Goal: Use online tool/utility: Use online tool/utility

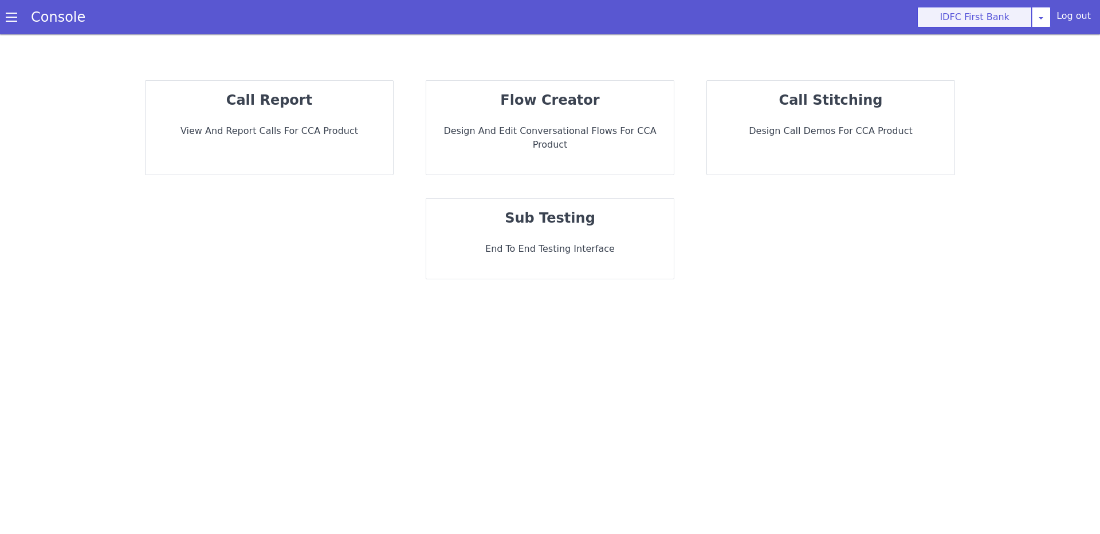
click at [989, 19] on button "IDFC First Bank" at bounding box center [974, 17] width 115 height 21
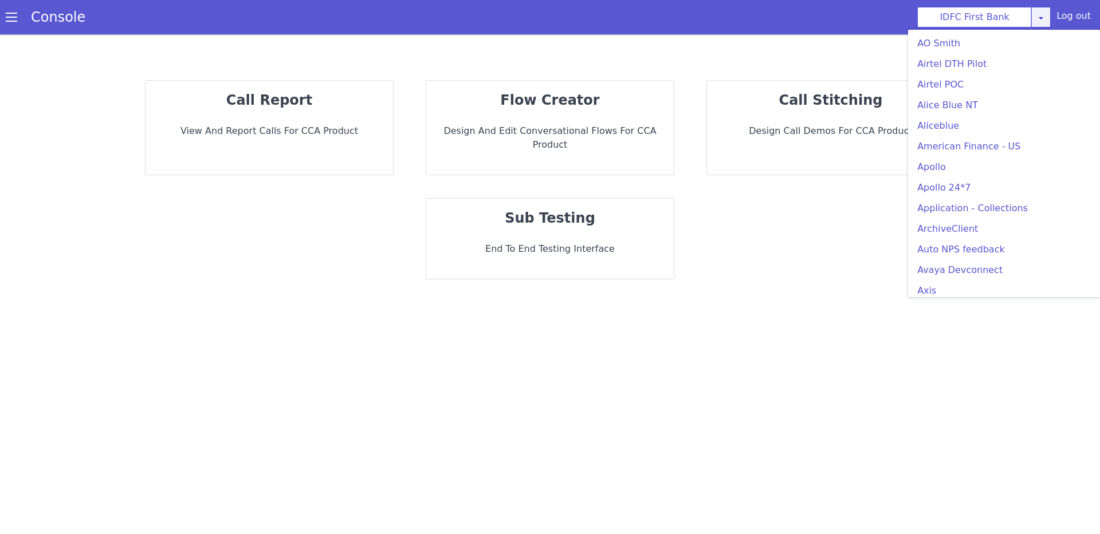
click at [1050, 21] on link at bounding box center [1040, 17] width 19 height 21
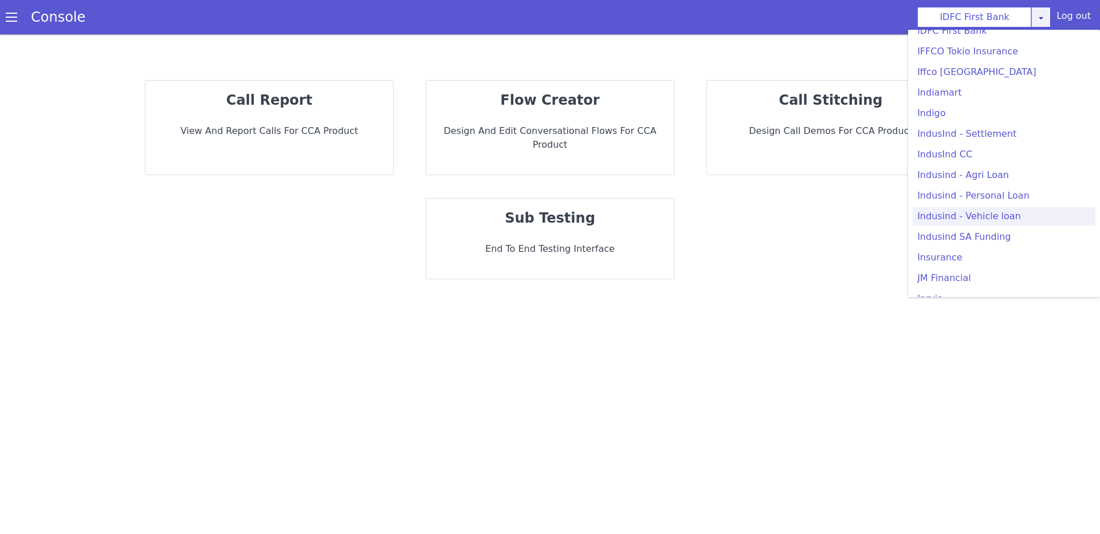
scroll to position [1328, 0]
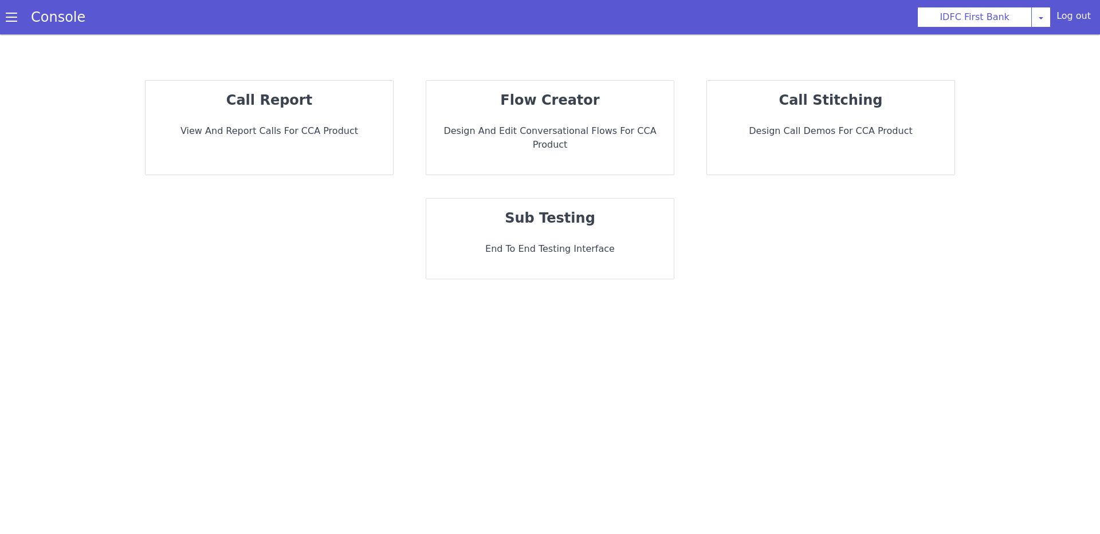
click at [616, 169] on div "call report View and report calls for CCA Product flow creator Design and Edit …" at bounding box center [549, 180] width 1031 height 222
click at [595, 226] on div "sub testing End to End Testing Interface" at bounding box center [549, 239] width 247 height 80
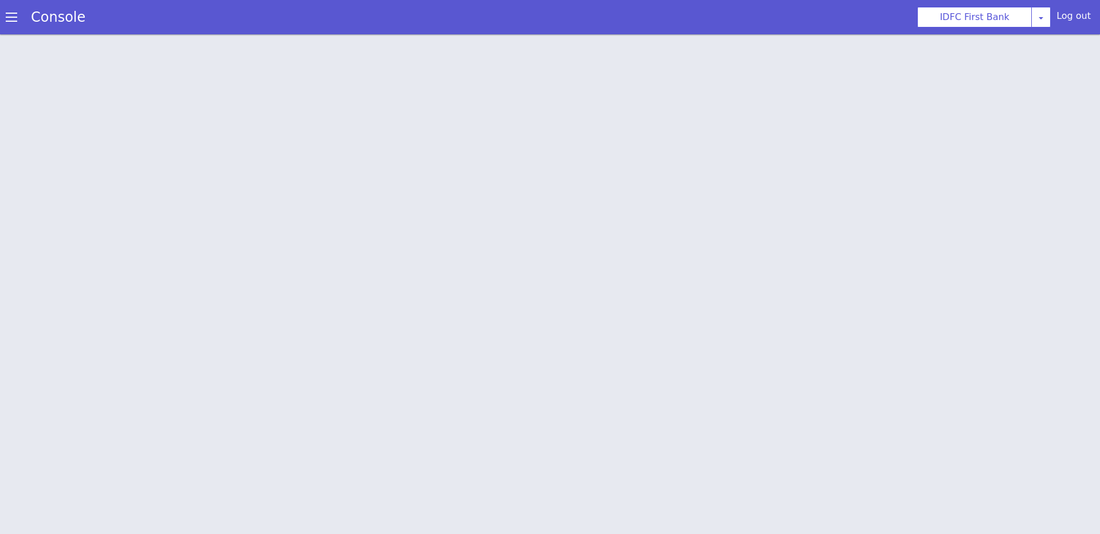
scroll to position [3, 0]
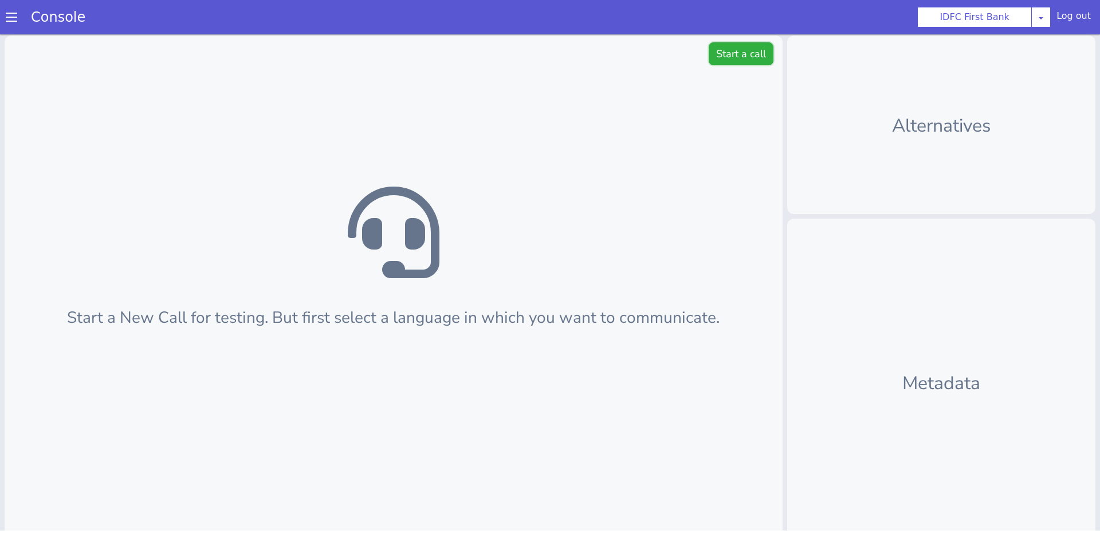
click at [754, 63] on button "Start a call" at bounding box center [741, 53] width 65 height 23
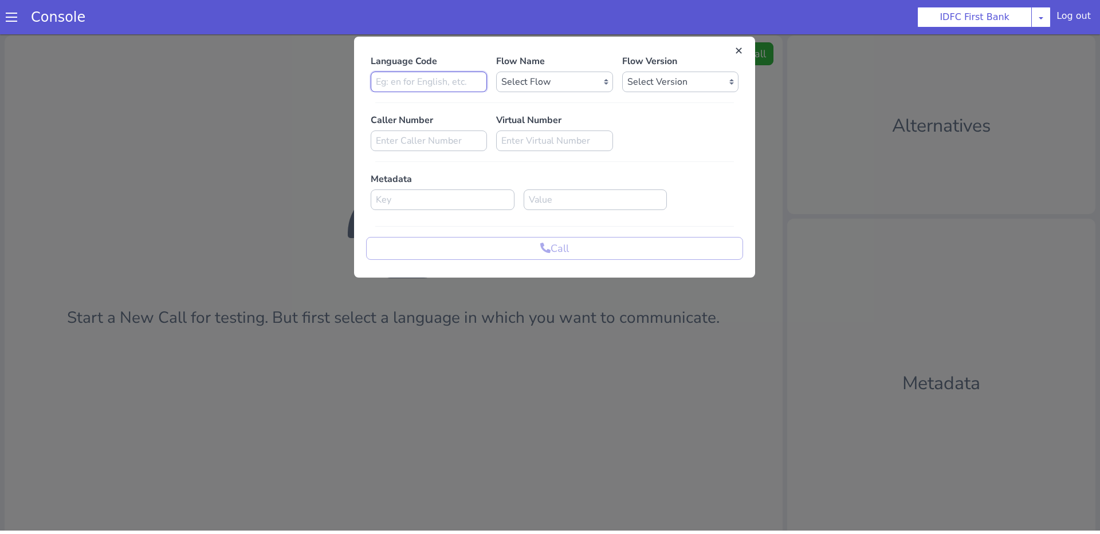
click at [430, 86] on input at bounding box center [429, 82] width 116 height 21
click at [572, 79] on select "Select Flow IDFC - MEL Flexi Rough work IDFC Test - English SA Funding T+15 Rem…" at bounding box center [554, 82] width 116 height 21
click at [1038, 0] on html "Console IDFC First Bank AO Smith Airtel DTH Pilot Airtel POC Alice Blue NT Alic…" at bounding box center [550, 264] width 1100 height 534
click at [454, 136] on input at bounding box center [429, 141] width 116 height 21
click at [536, 85] on select "Select Flow IDFC - MEL Flexi Rough work IDFC Test - English SA Funding T+15 Rem…" at bounding box center [554, 82] width 116 height 21
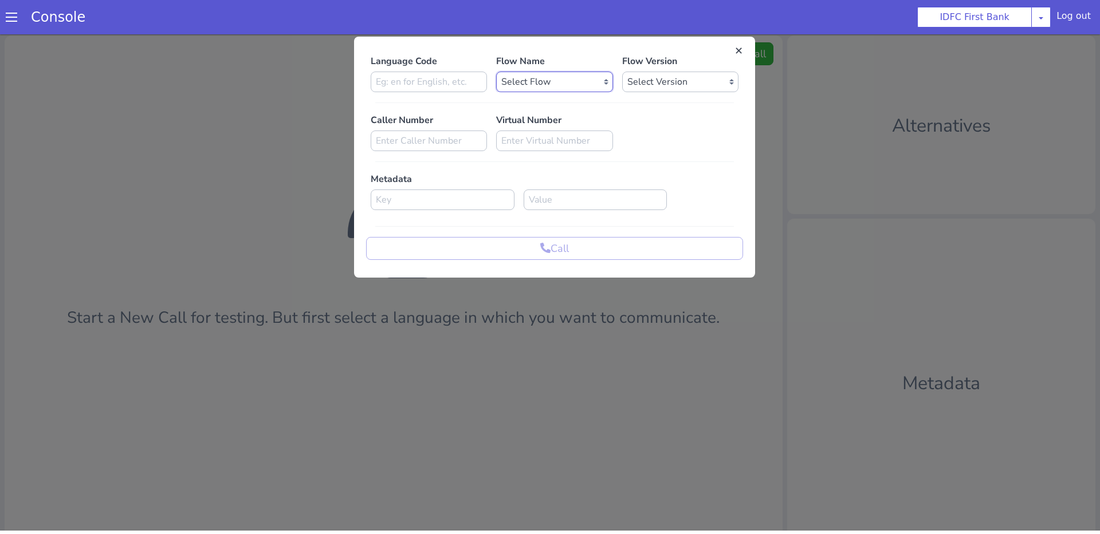
select select "cf8feea9-2411-4899-9e79-eec5a8f16cea"
click at [496, 72] on select "Select Flow IDFC - MEL Flexi Rough work IDFC Test - English SA Funding T+15 Rem…" at bounding box center [554, 82] width 116 height 21
click at [397, 92] on input at bounding box center [429, 82] width 116 height 21
type input "en"
click at [675, 78] on select "Select Version 0.0.13 0.0.12 0.0.11 0.0.10 0.0.9 0.0.8 0.0.7 0.0.6 0.0.5 0.0.4 …" at bounding box center [680, 82] width 116 height 21
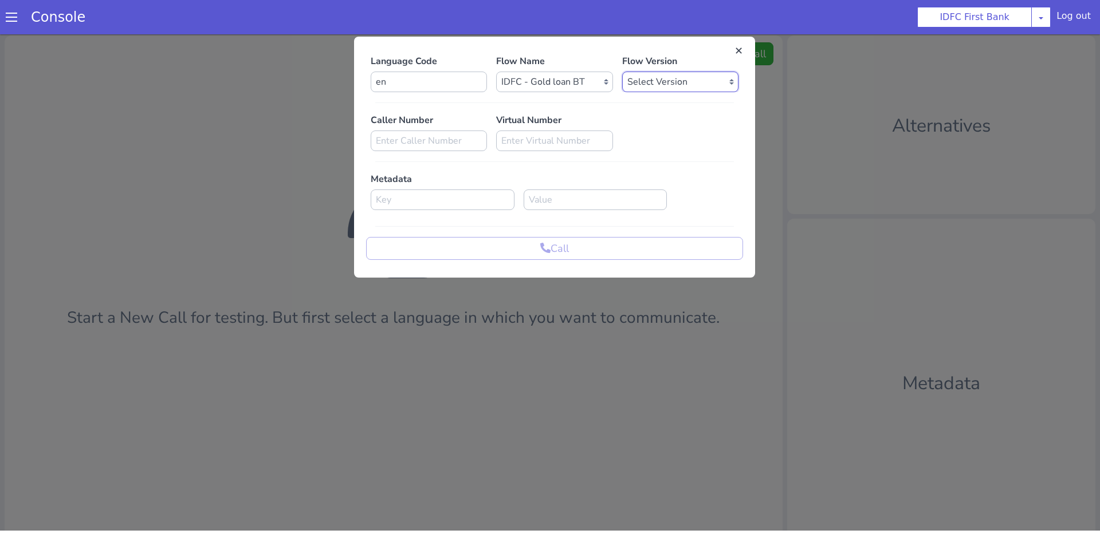
select select "0.0.13"
click at [622, 72] on select "Select Version 0.0.13 0.0.12 0.0.11 0.0.10 0.0.9 0.0.8 0.0.7 0.0.6 0.0.5 0.0.4 …" at bounding box center [680, 82] width 116 height 21
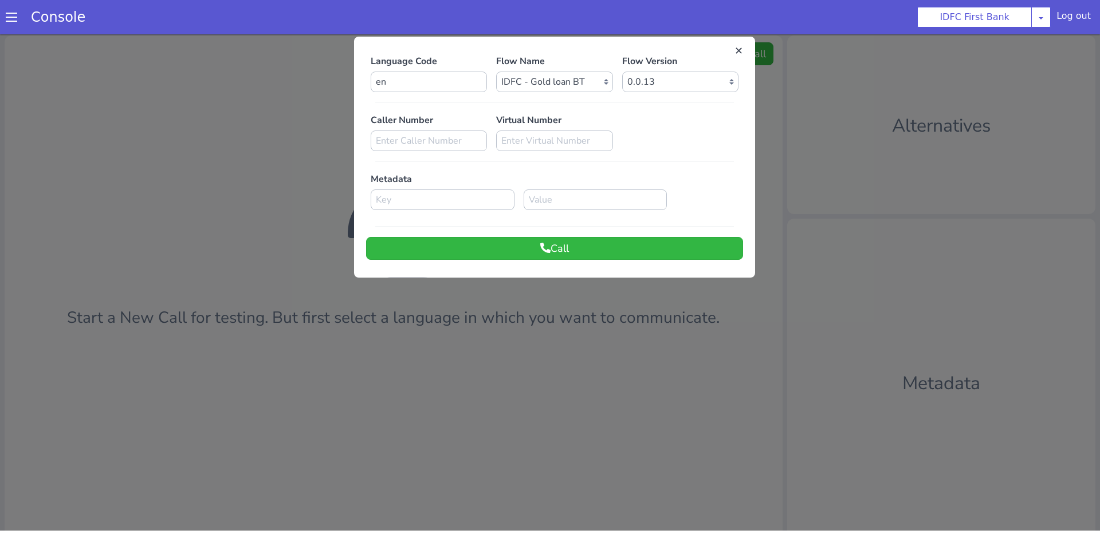
click at [666, 104] on div at bounding box center [555, 103] width 368 height 10
click at [589, 246] on button "Call" at bounding box center [554, 248] width 377 height 23
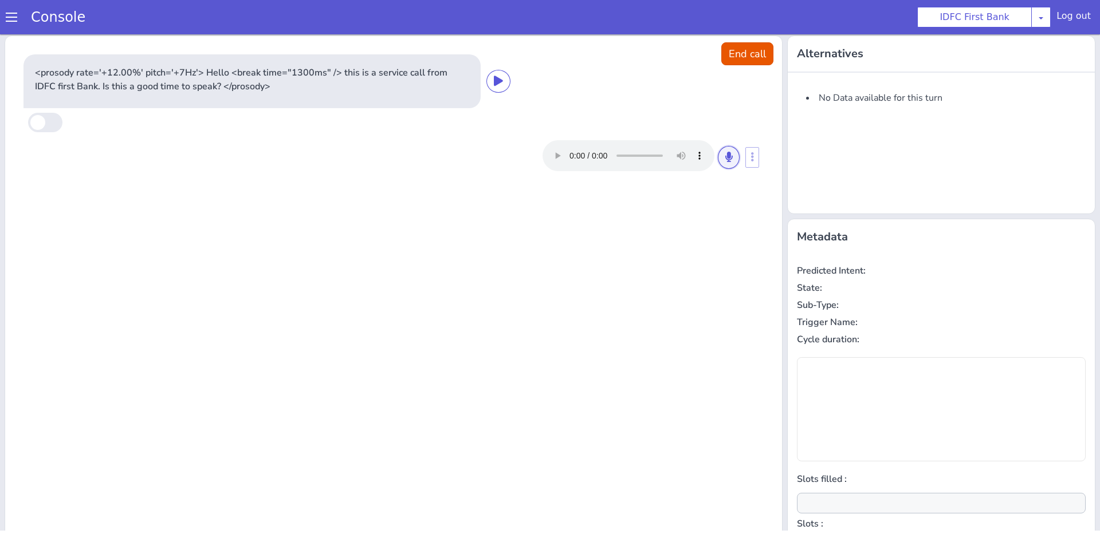
click at [731, 162] on button at bounding box center [729, 157] width 22 height 23
click at [726, 162] on button at bounding box center [729, 157] width 22 height 23
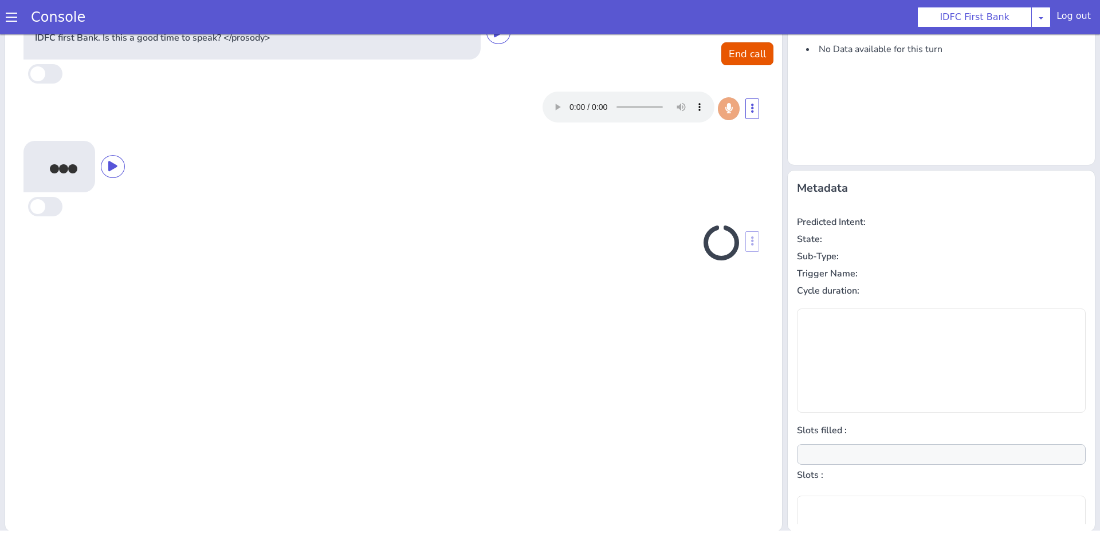
scroll to position [50, 0]
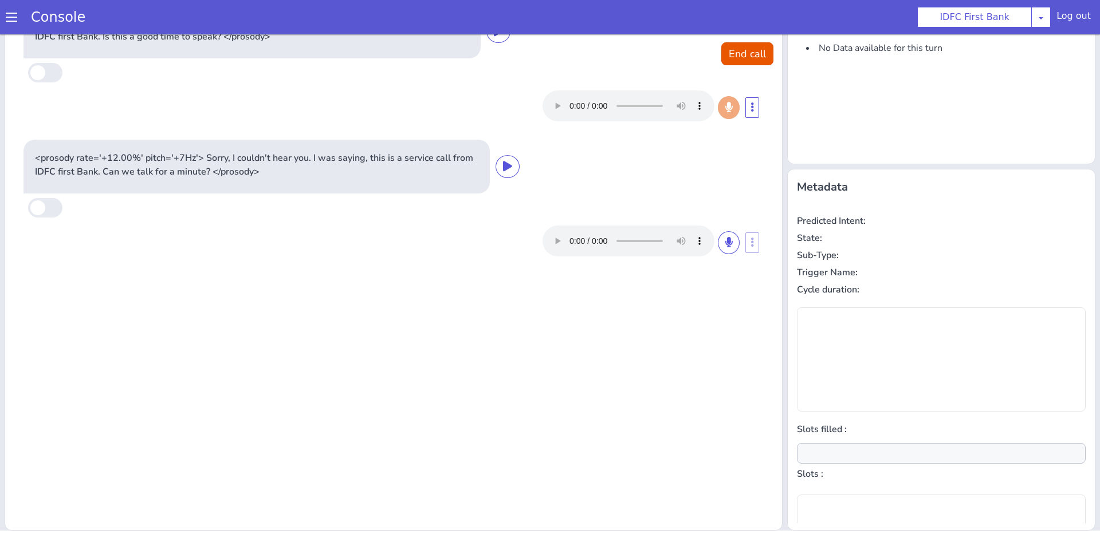
type input "null"
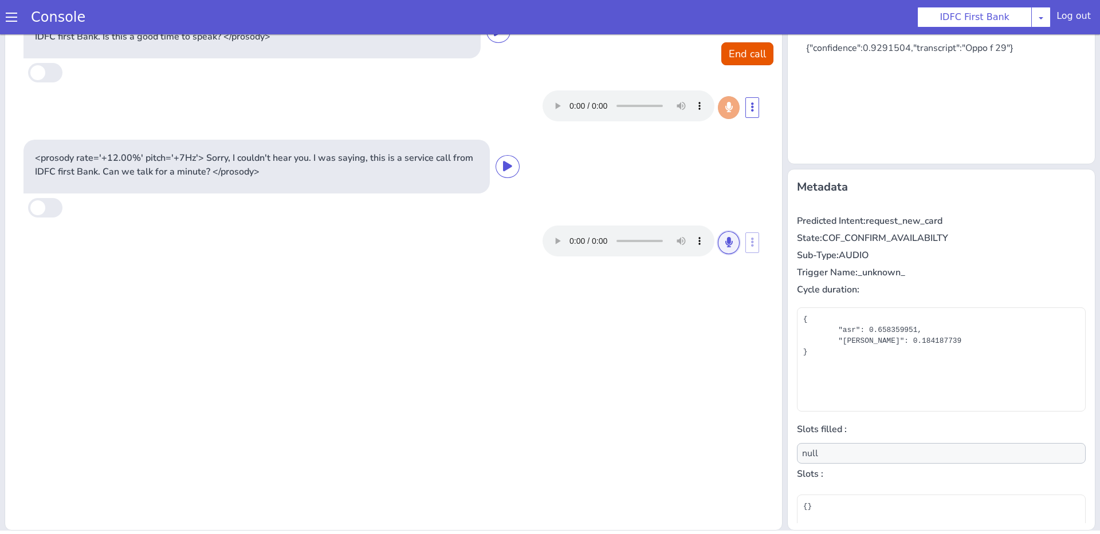
click at [729, 241] on icon at bounding box center [728, 242] width 7 height 10
click at [728, 244] on icon at bounding box center [728, 242] width 7 height 10
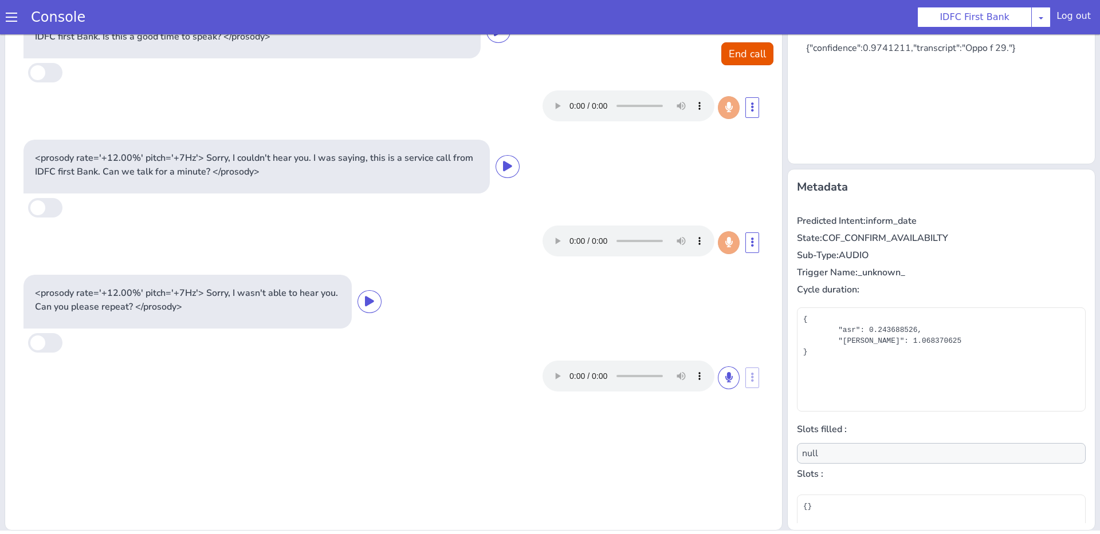
scroll to position [0, 0]
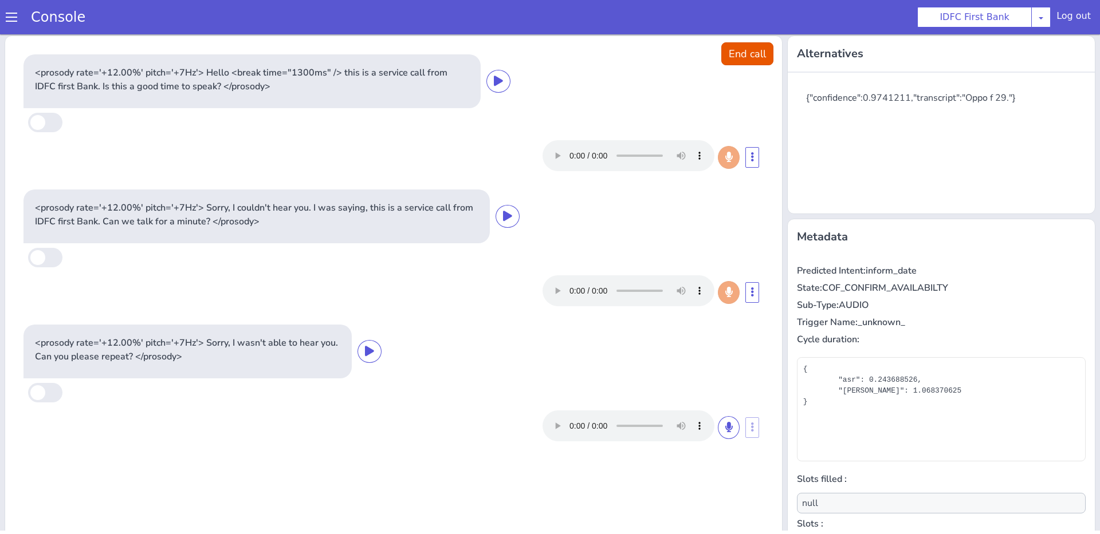
click at [603, 307] on div at bounding box center [393, 291] width 740 height 40
click at [751, 54] on button "End call" at bounding box center [747, 53] width 52 height 23
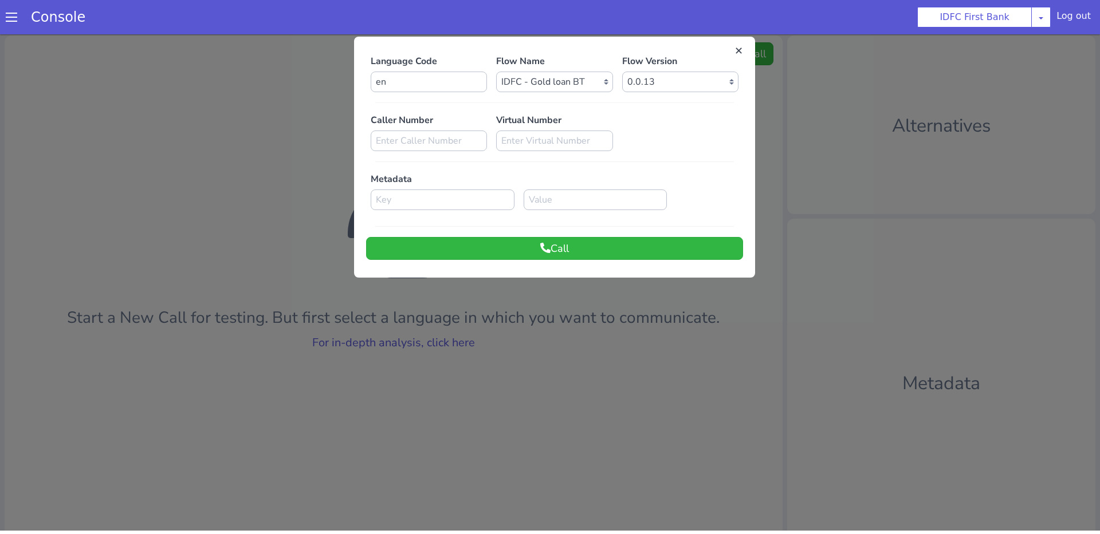
click at [557, 320] on div at bounding box center [550, 281] width 1100 height 500
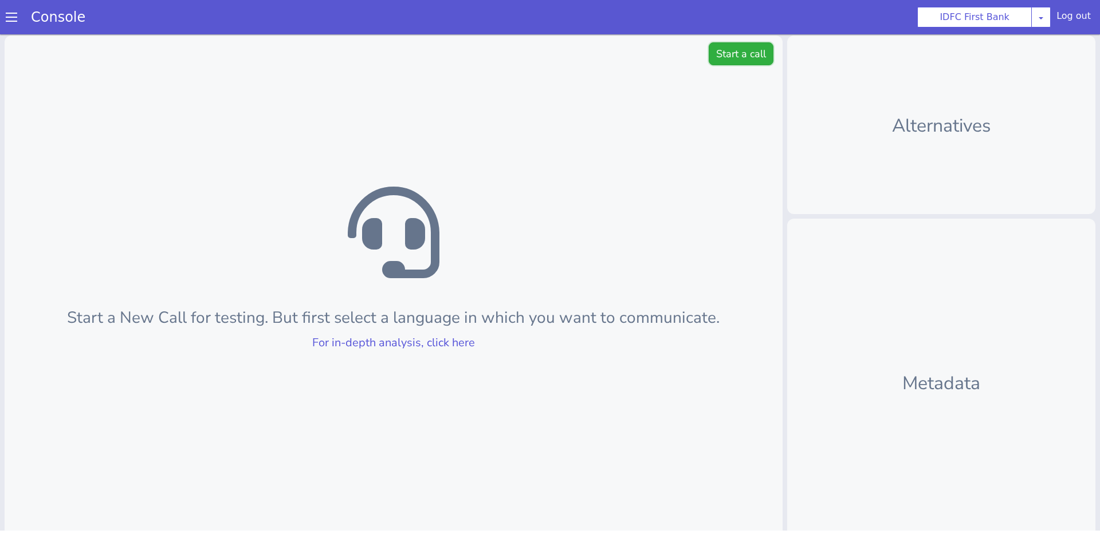
click at [756, 60] on button "Start a call" at bounding box center [741, 53] width 65 height 23
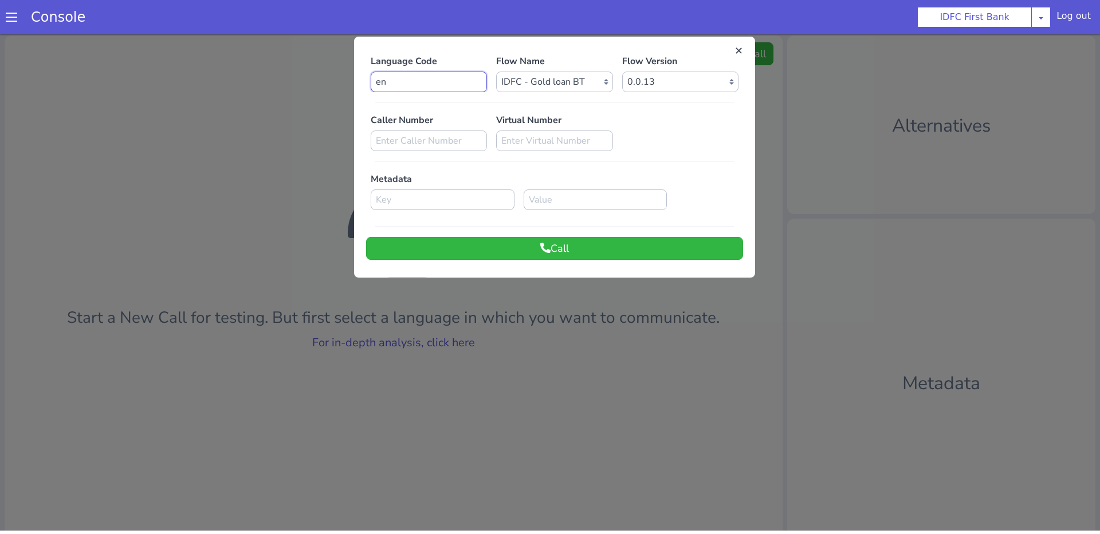
click at [397, 81] on input "en" at bounding box center [429, 82] width 116 height 21
type input "e"
type input "hi"
click at [497, 258] on button "Call" at bounding box center [554, 248] width 377 height 23
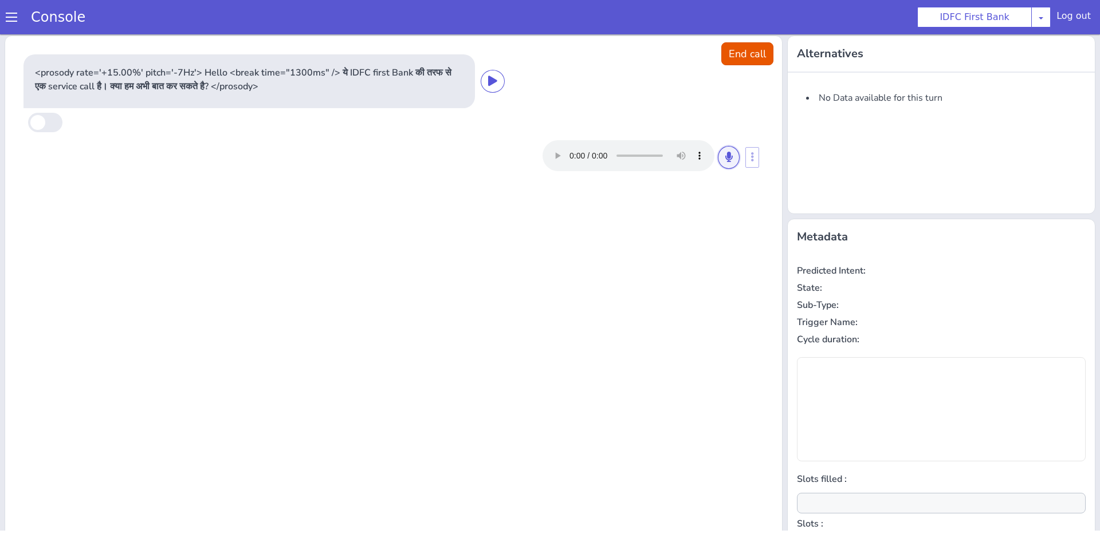
click at [730, 160] on icon at bounding box center [728, 157] width 7 height 10
click at [732, 151] on button at bounding box center [729, 157] width 22 height 23
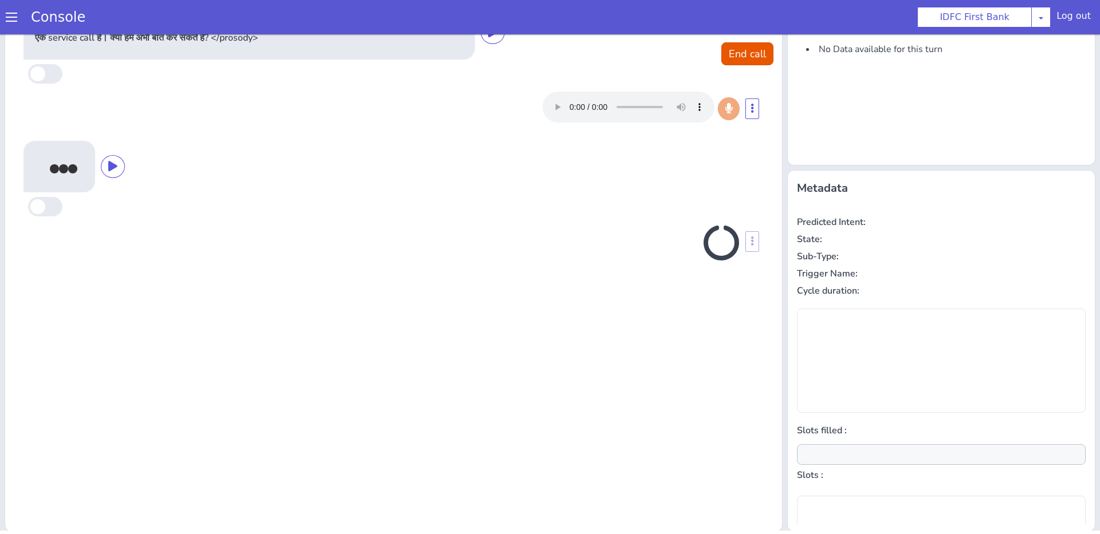
scroll to position [50, 0]
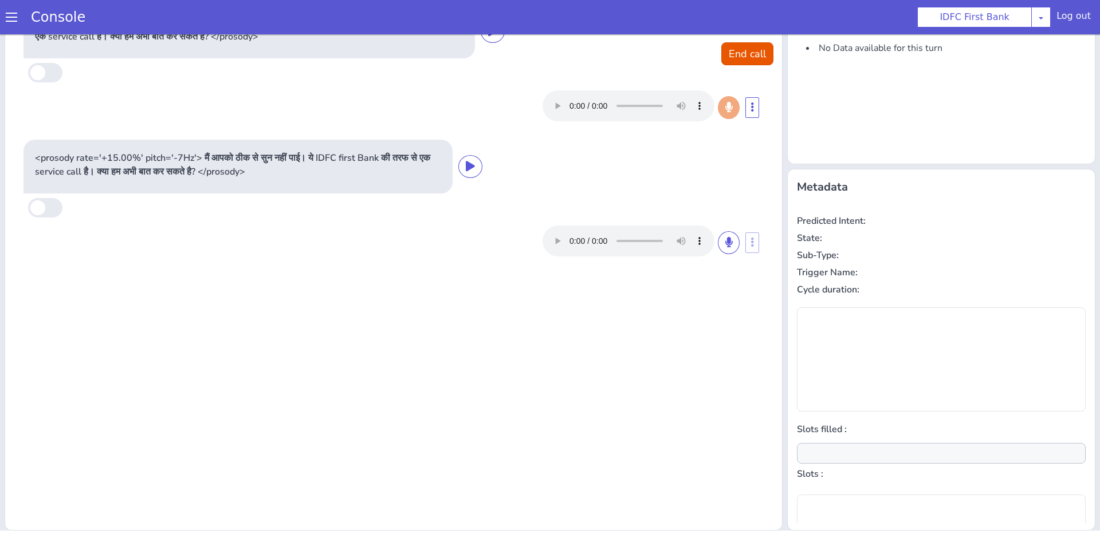
type input "null"
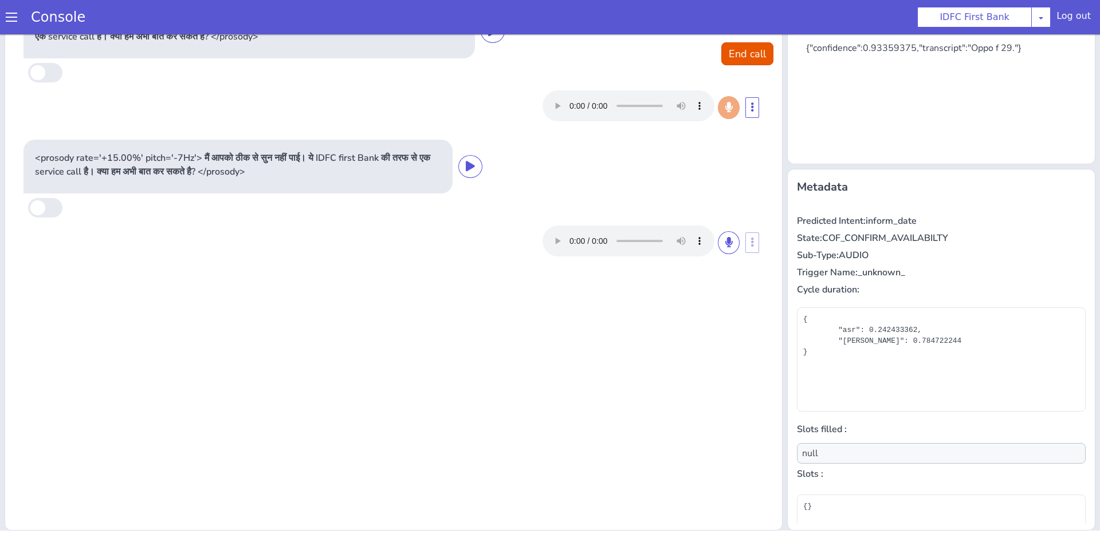
scroll to position [0, 0]
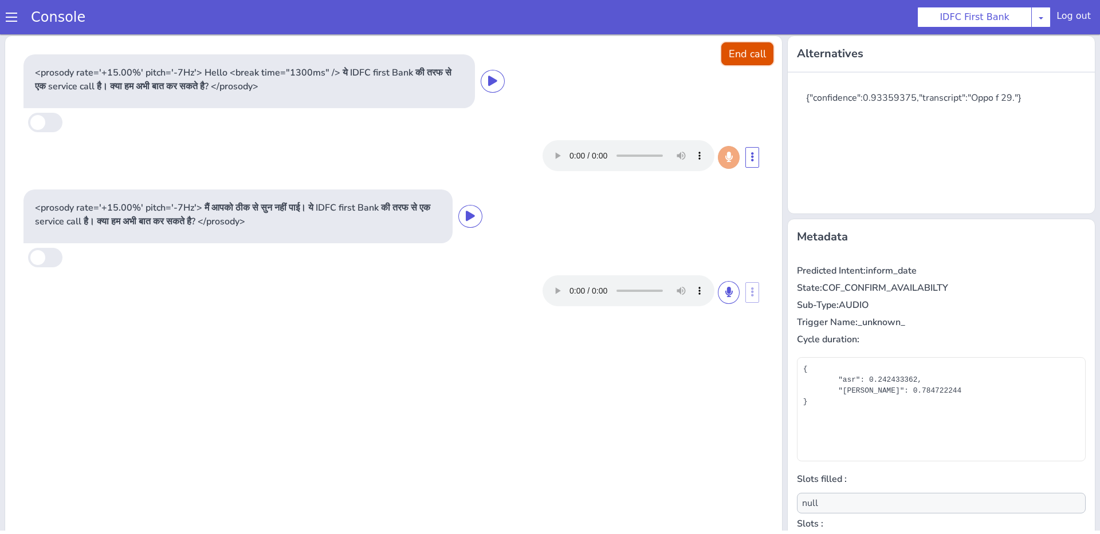
click at [758, 46] on button "End call" at bounding box center [747, 53] width 52 height 23
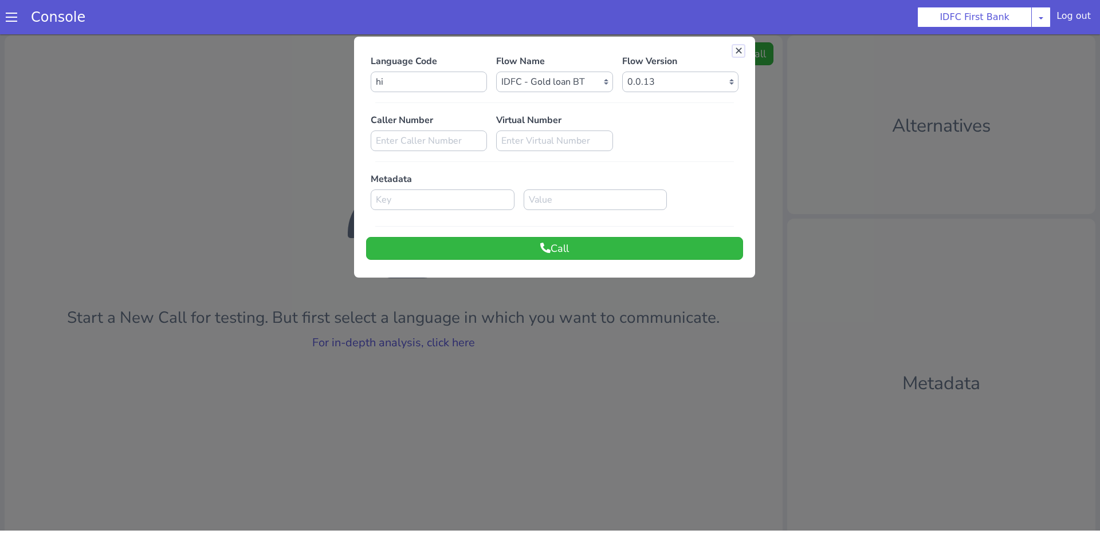
click at [739, 46] on button at bounding box center [738, 50] width 11 height 11
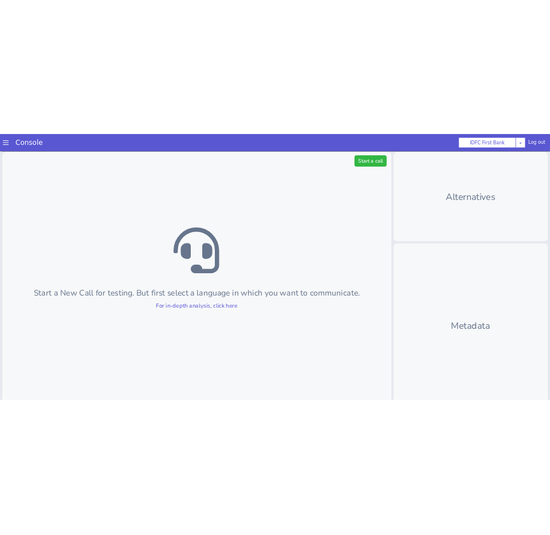
scroll to position [1, 0]
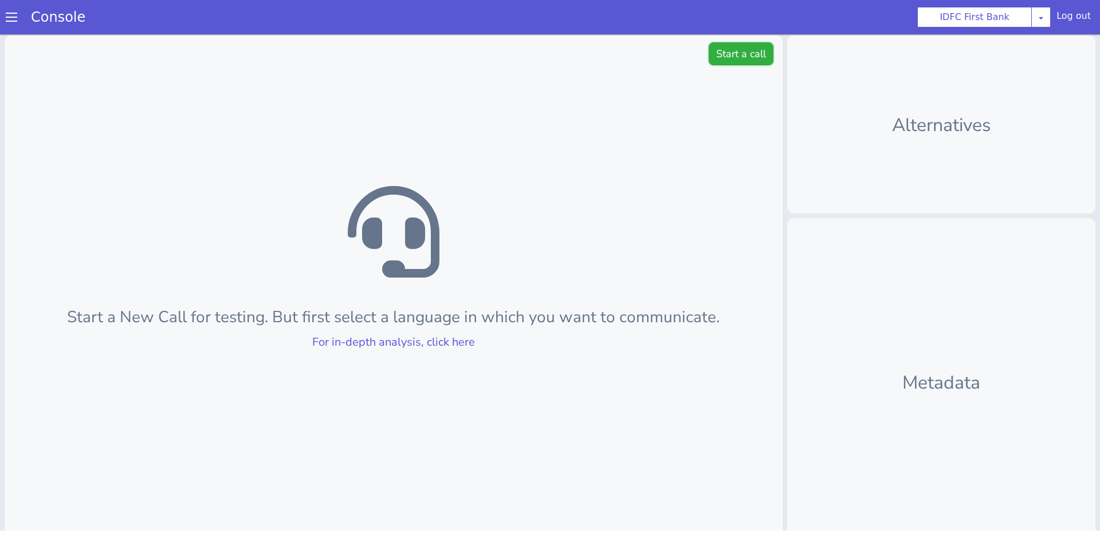
click at [737, 51] on button "Start a call" at bounding box center [741, 53] width 65 height 23
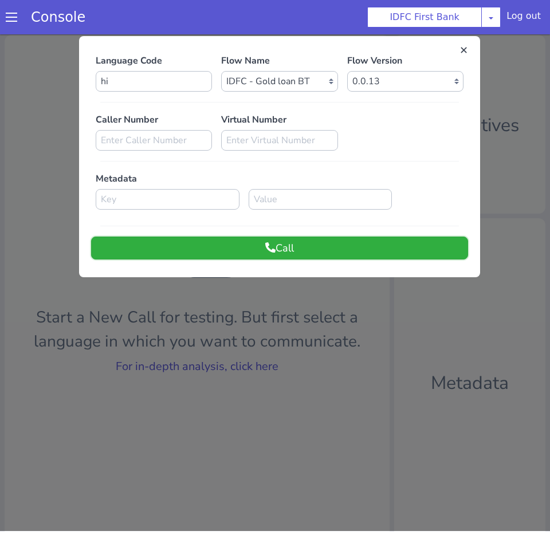
click at [254, 249] on button "Call" at bounding box center [279, 248] width 377 height 23
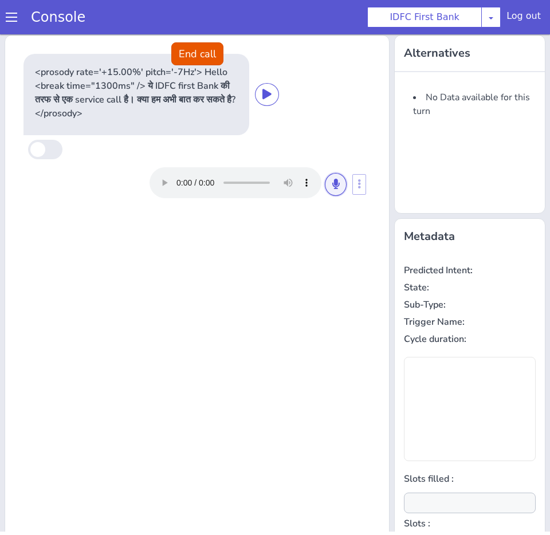
click at [343, 184] on button at bounding box center [336, 184] width 22 height 23
click at [335, 189] on button at bounding box center [336, 184] width 22 height 23
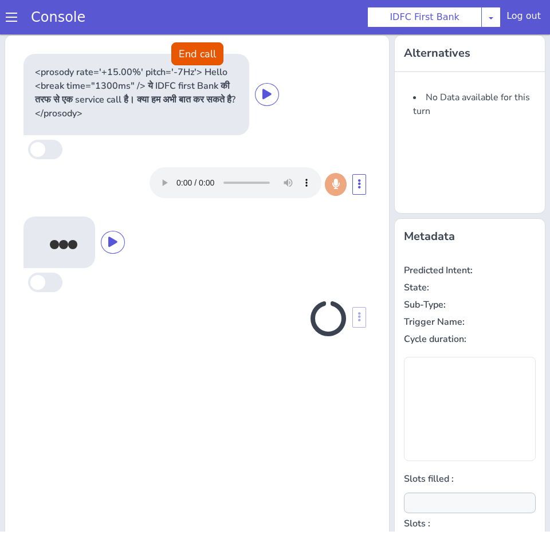
scroll to position [49, 0]
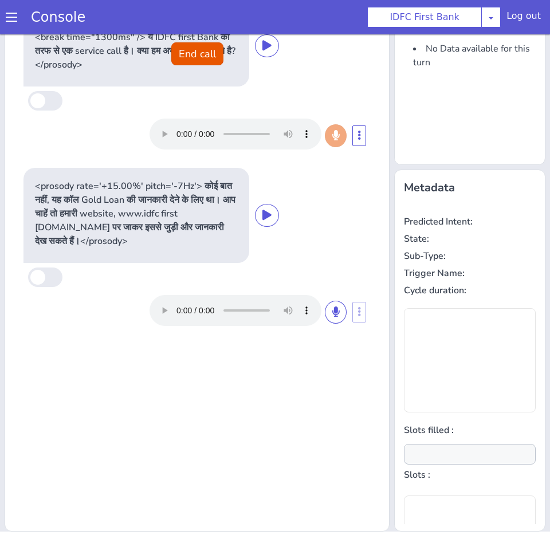
type input "null"
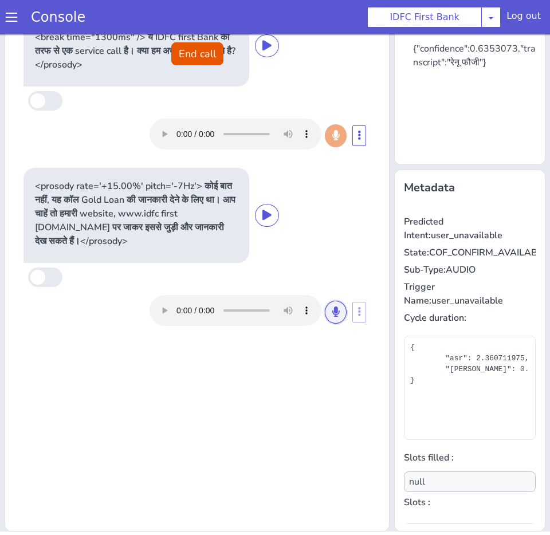
click at [339, 306] on icon at bounding box center [335, 311] width 7 height 10
click at [334, 318] on button at bounding box center [336, 312] width 22 height 23
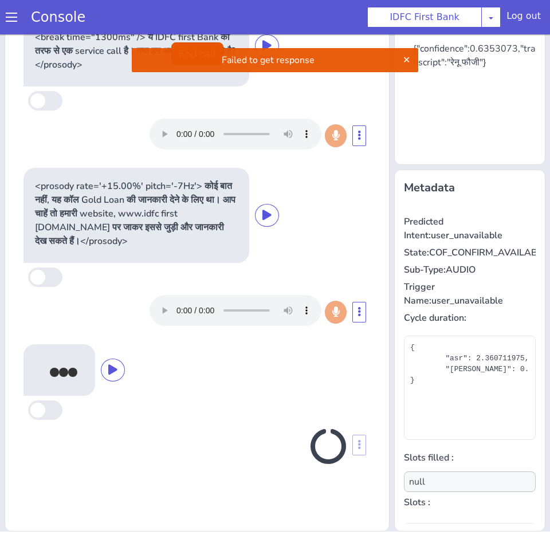
scroll to position [0, 0]
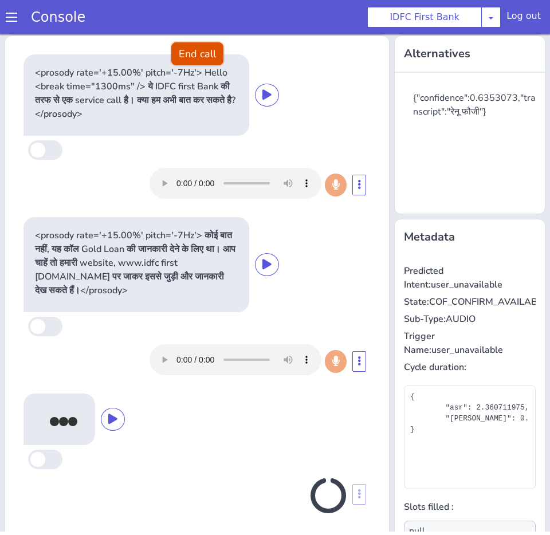
click at [203, 61] on button "End call" at bounding box center [197, 53] width 52 height 23
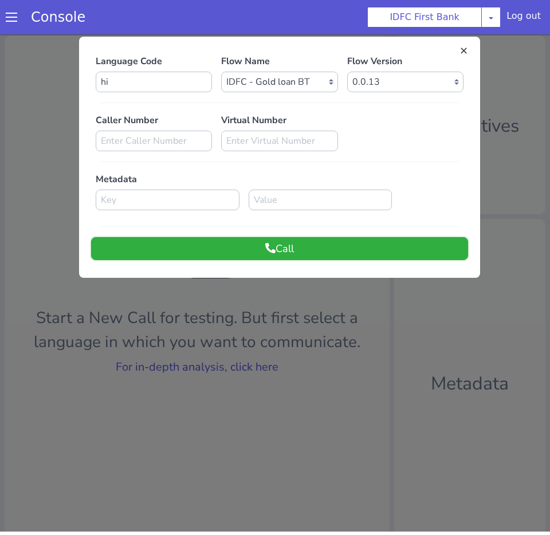
click at [240, 254] on button "Call" at bounding box center [279, 248] width 377 height 23
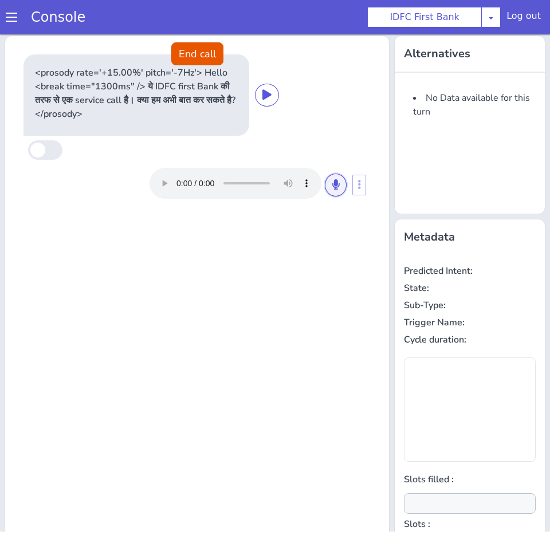
click at [337, 179] on icon at bounding box center [335, 184] width 7 height 10
click at [335, 190] on button at bounding box center [336, 185] width 22 height 23
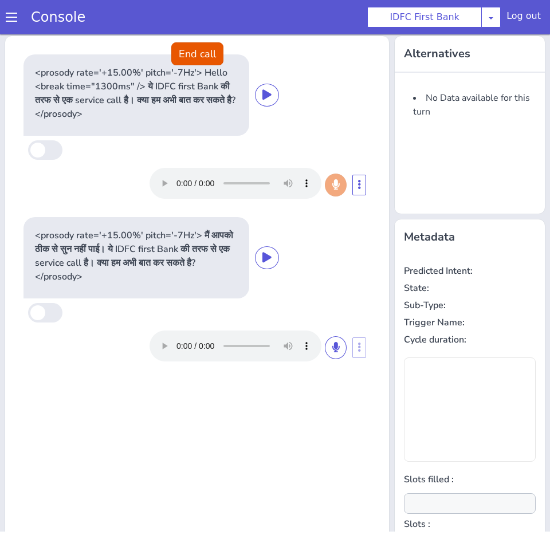
type input "null"
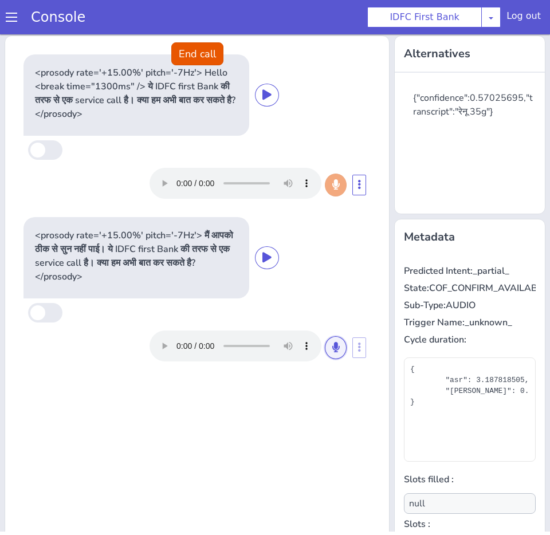
click at [336, 353] on button at bounding box center [336, 347] width 22 height 23
click at [329, 348] on button at bounding box center [336, 347] width 22 height 23
